Goal: Participate in discussion: Engage in conversation with other users on a specific topic

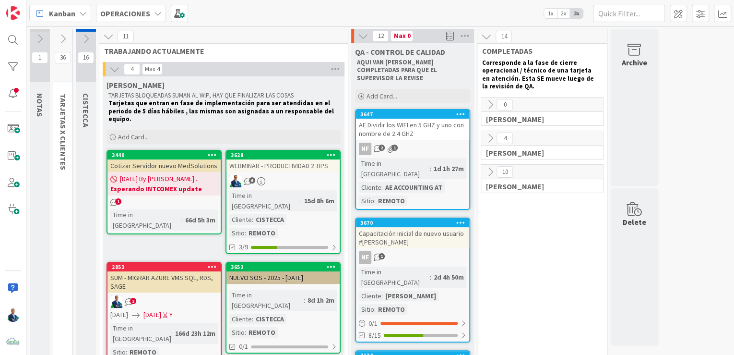
click at [294, 140] on div "[PERSON_NAME] BLOQUEADAS SUMAN AL WIP, HAY QUE FINALIZAR LAS COSAS Tarjetas que…" at bounding box center [224, 222] width 242 height 292
click at [282, 152] on div "3628" at bounding box center [285, 155] width 109 height 7
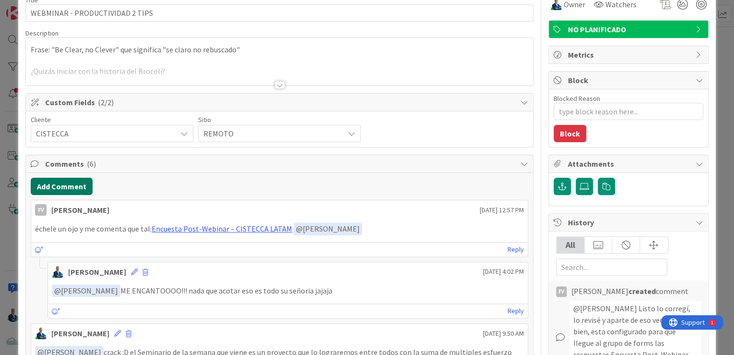
click at [66, 186] on button "Add Comment" at bounding box center [62, 186] width 62 height 17
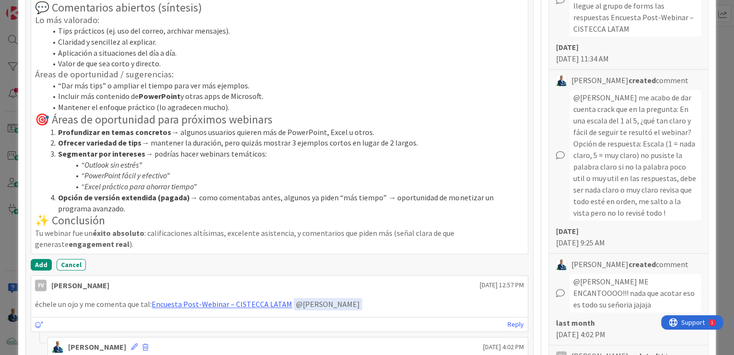
scroll to position [387, 0]
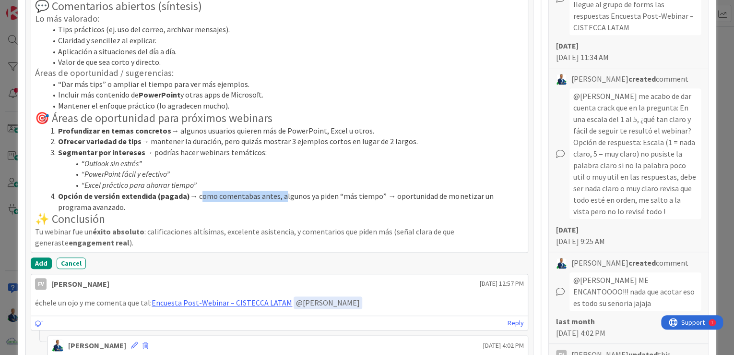
drag, startPoint x: 197, startPoint y: 196, endPoint x: 277, endPoint y: 195, distance: 79.7
click at [277, 195] on li "Opción de versión extendida (pagada) → como comentabas antes, algunos ya piden …" at bounding box center [286, 202] width 478 height 22
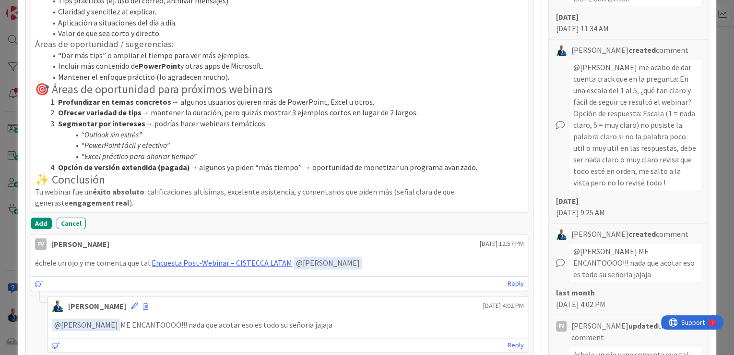
scroll to position [421, 0]
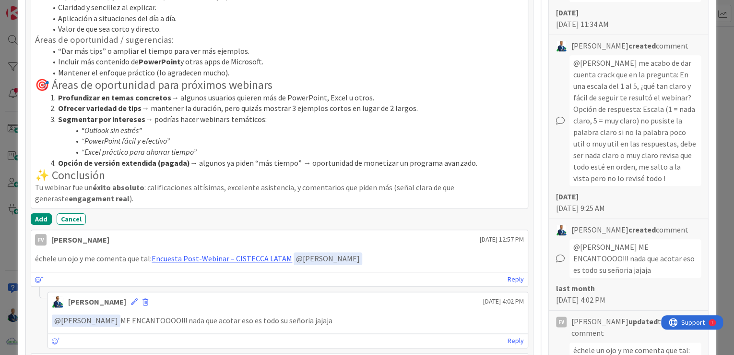
click at [277, 195] on p "Tu webinar fue un éxito absoluto : calificaciones altísimas, excelente asistenc…" at bounding box center [279, 193] width 489 height 22
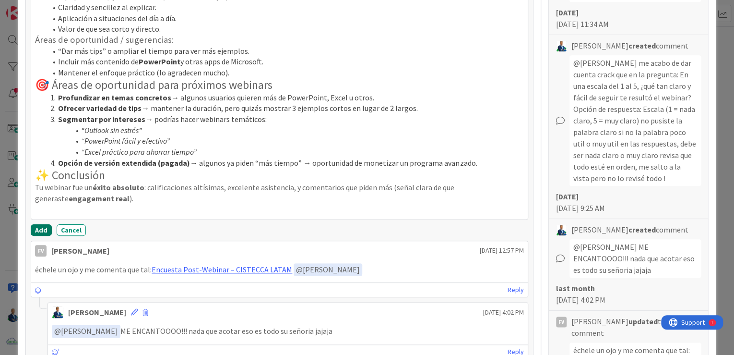
click at [45, 228] on button "Add" at bounding box center [41, 230] width 21 height 12
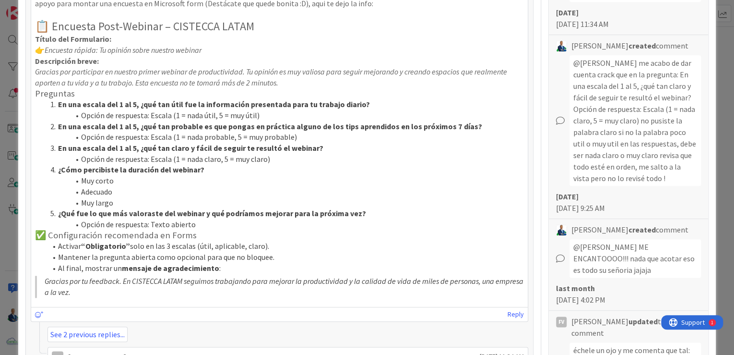
type textarea "x"
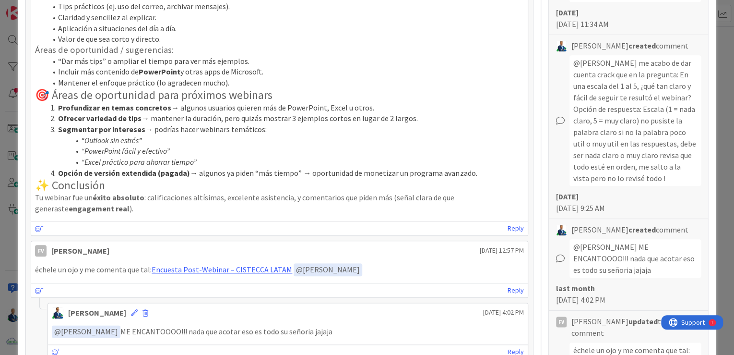
click at [717, 75] on div "ID 3628 OPERACIONES [PERSON_NAME] Title 31 / 128 WEBMINAR - PRODUCTIVIDAD 2 TIP…" at bounding box center [367, 177] width 734 height 355
